Goal: Task Accomplishment & Management: Use online tool/utility

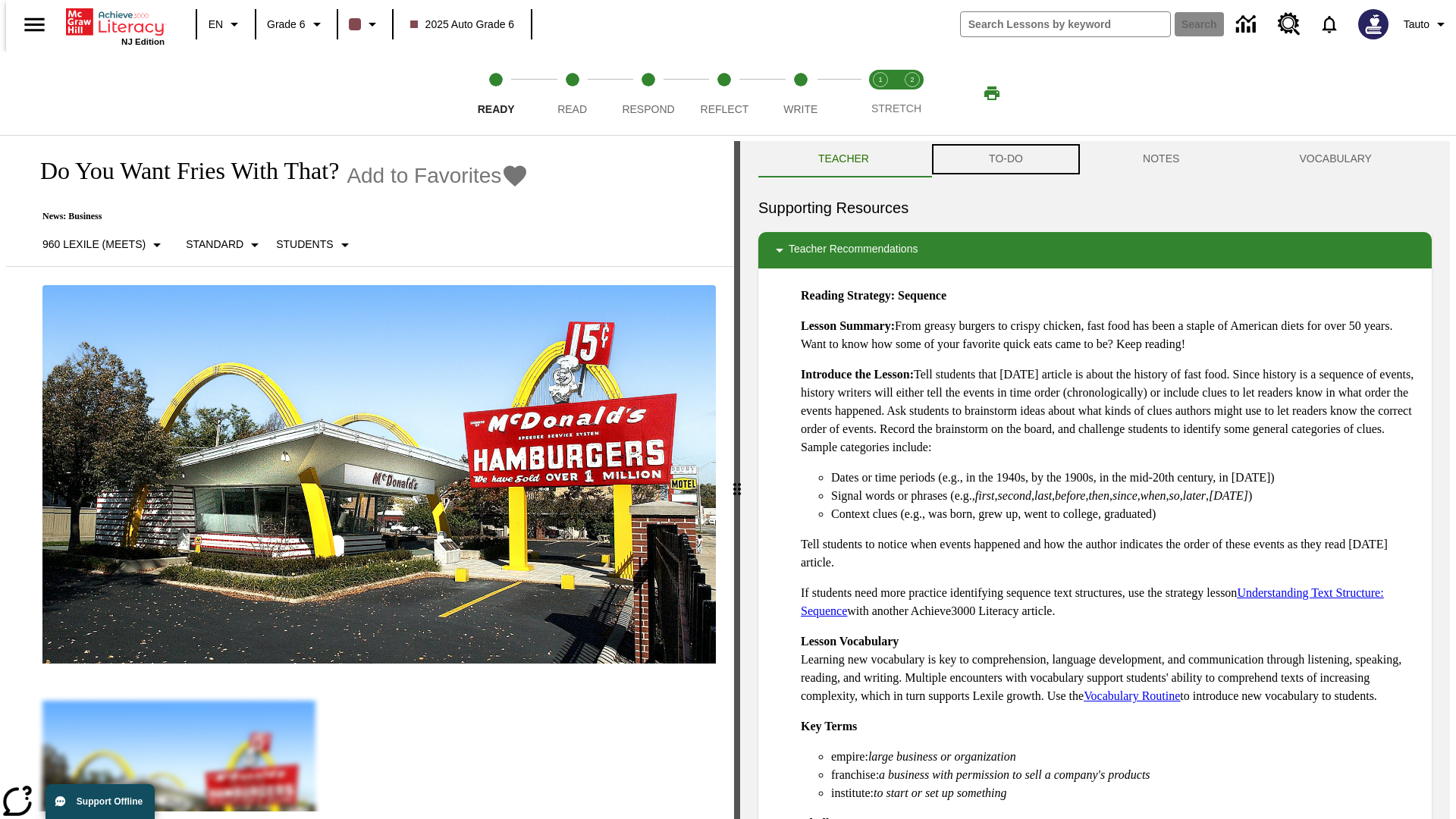
click at [1005, 160] on button "TO-DO" at bounding box center [1006, 160] width 154 height 37
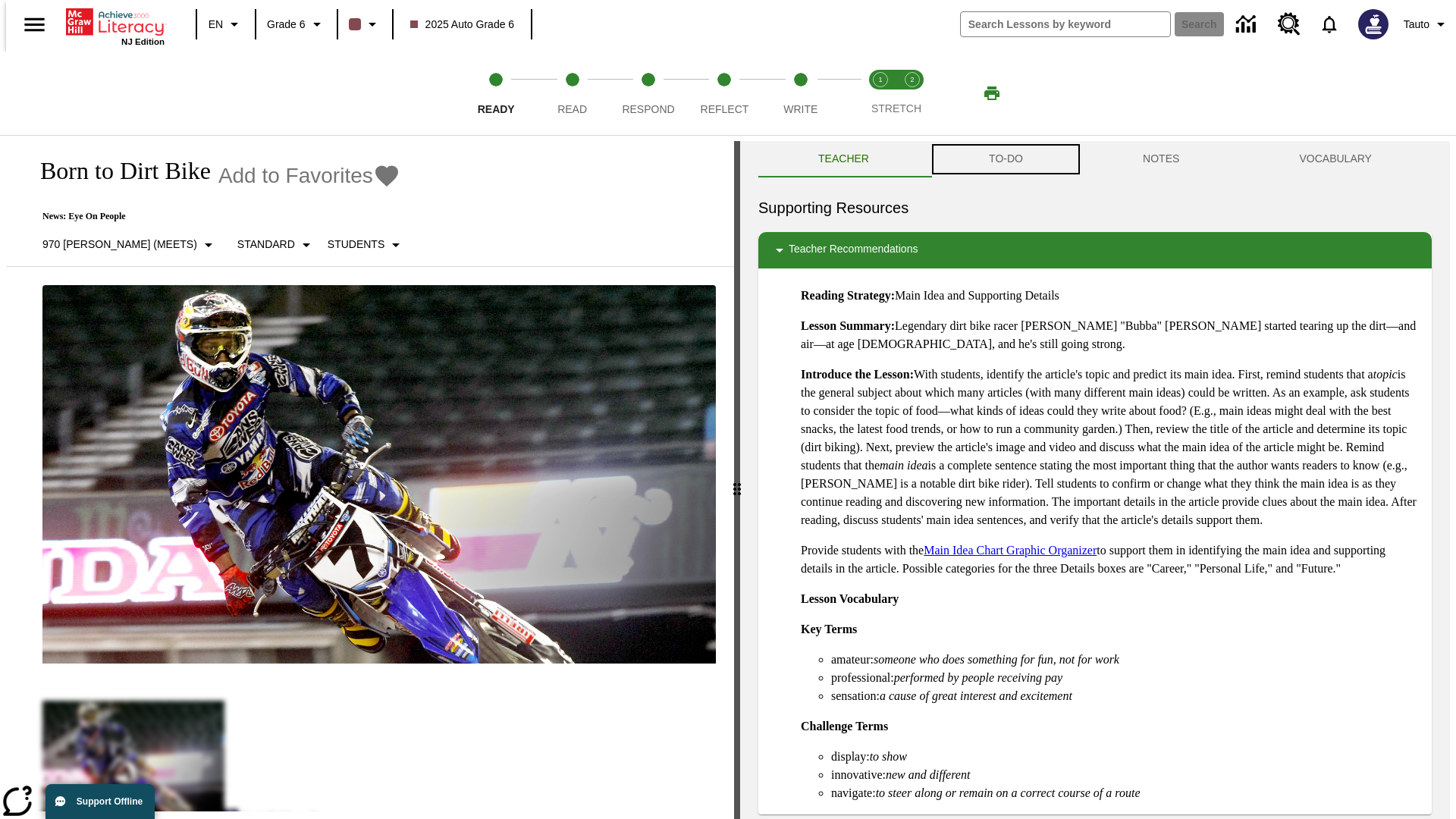
click at [1005, 160] on button "TO-DO" at bounding box center [1006, 160] width 154 height 37
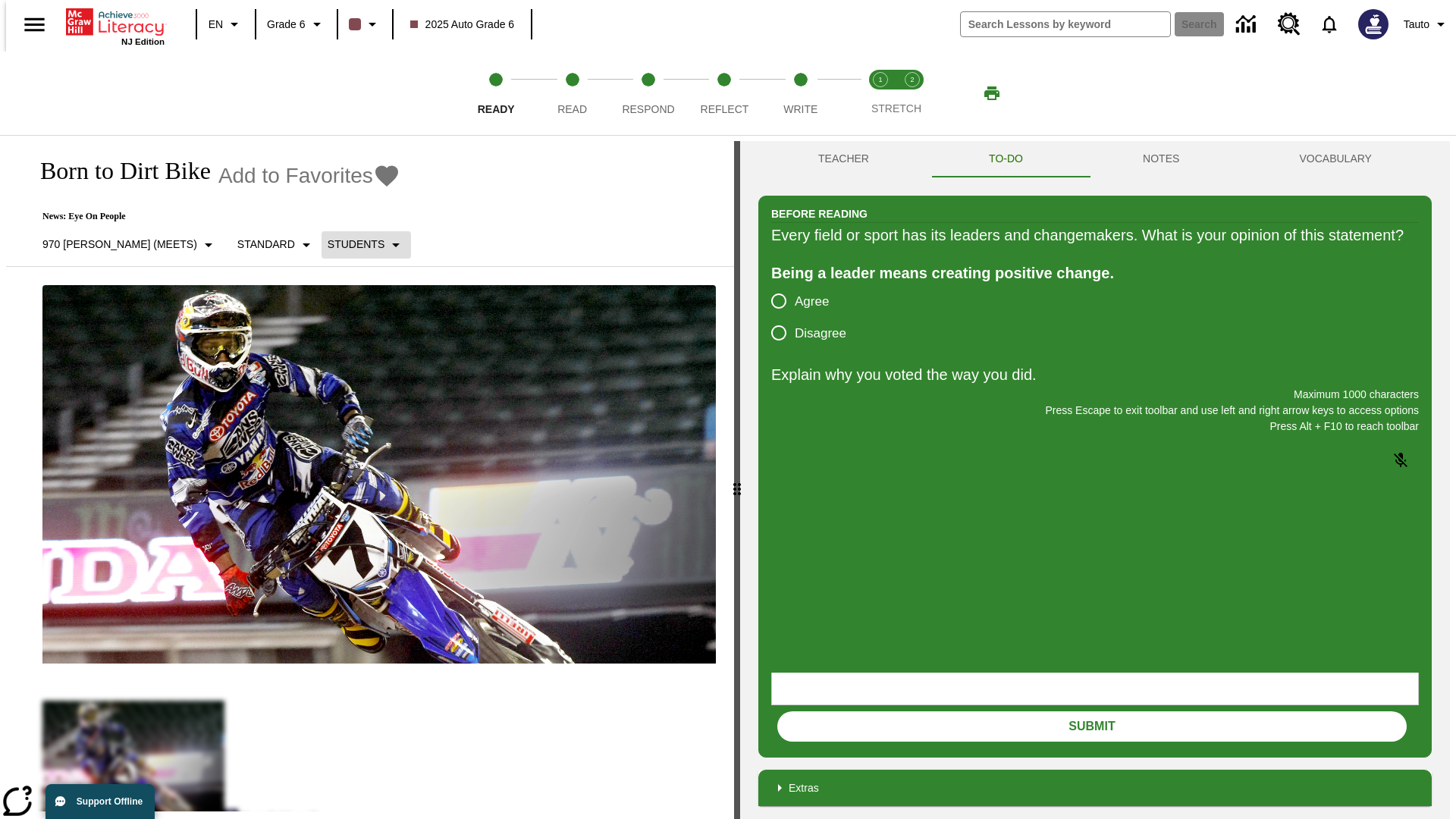
click at [328, 244] on p "Students" at bounding box center [356, 244] width 57 height 16
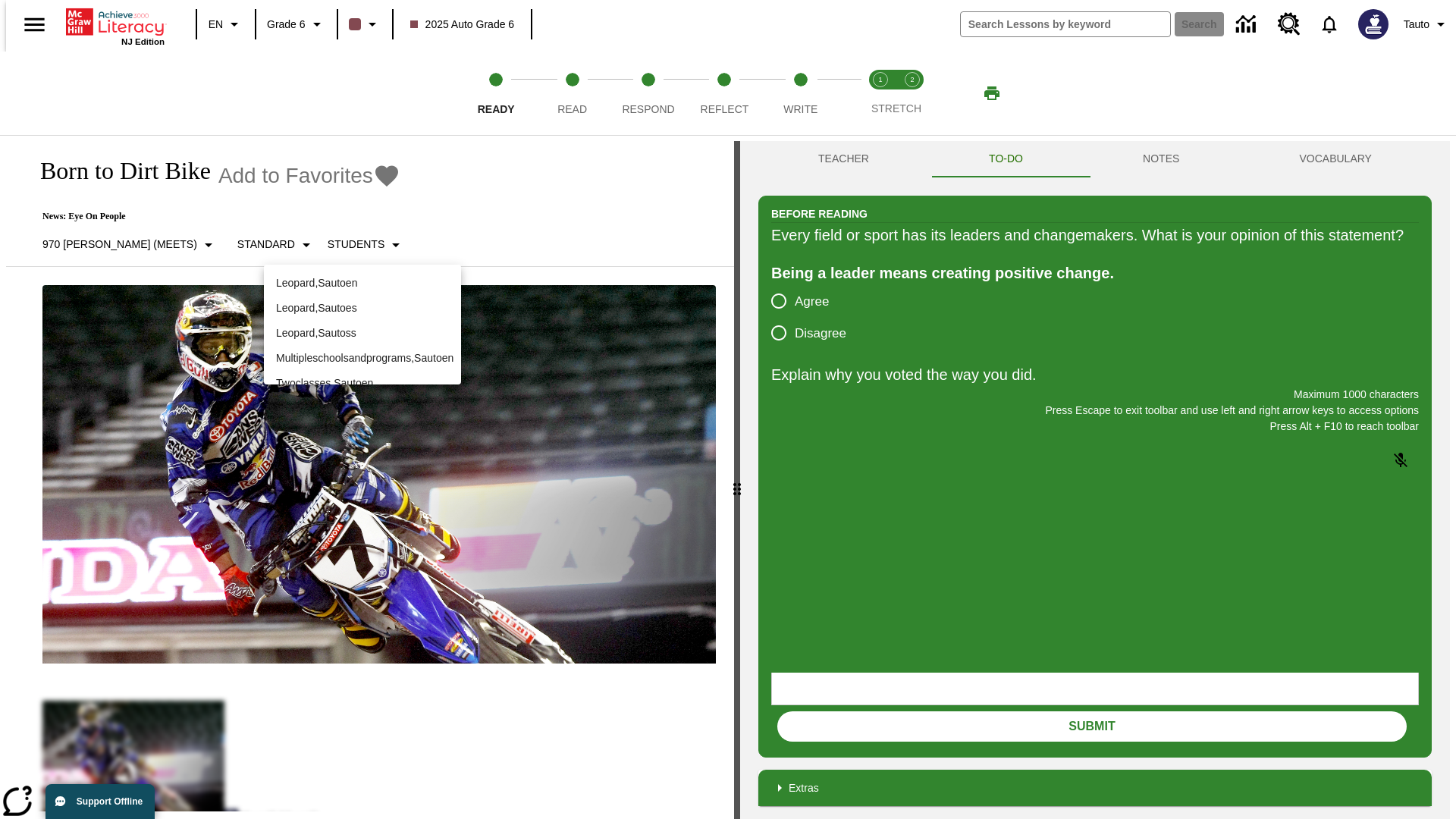
click at [363, 283] on p "Leopard , Sautoen" at bounding box center [363, 283] width 173 height 16
